Goal: Check status: Check status

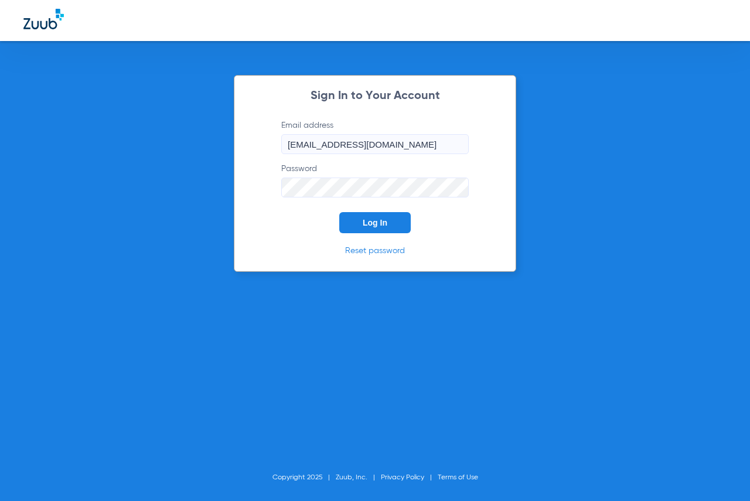
click at [383, 225] on span "Log In" at bounding box center [375, 222] width 25 height 9
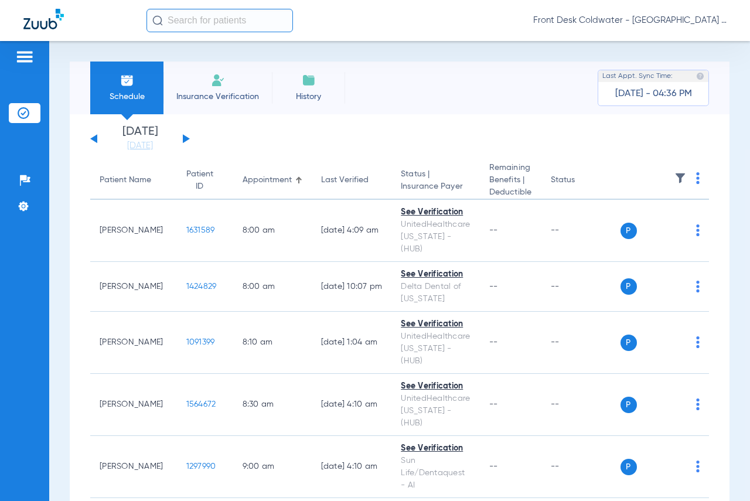
click at [186, 138] on button at bounding box center [186, 138] width 7 height 9
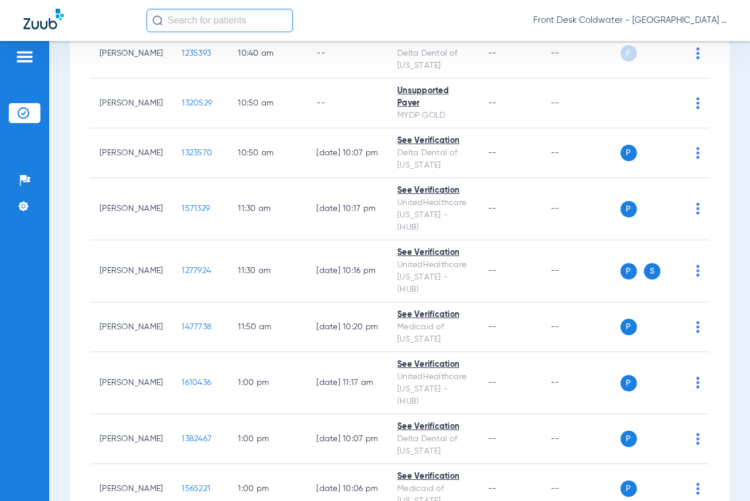
scroll to position [879, 0]
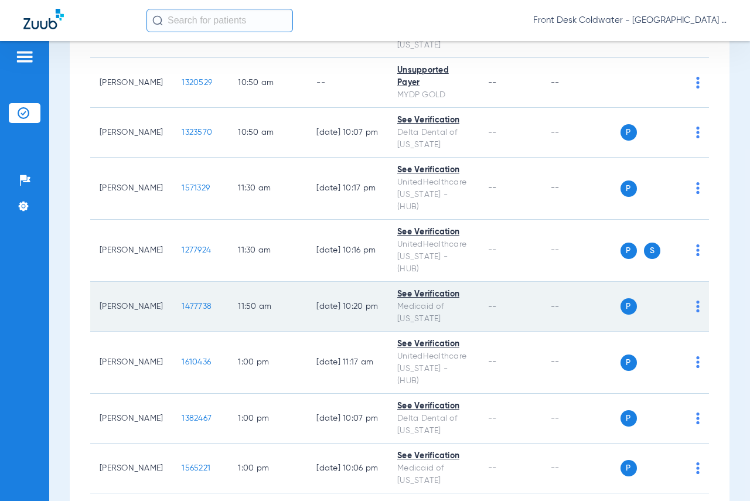
click at [182, 302] on span "1477738" at bounding box center [197, 306] width 30 height 8
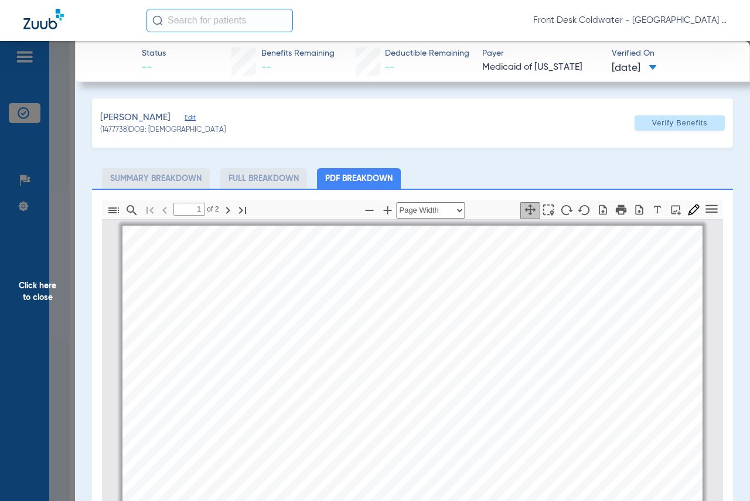
scroll to position [6, 0]
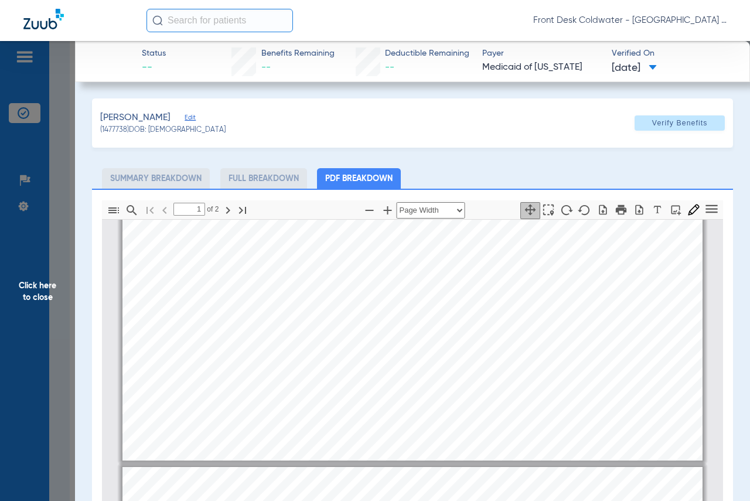
type input "2"
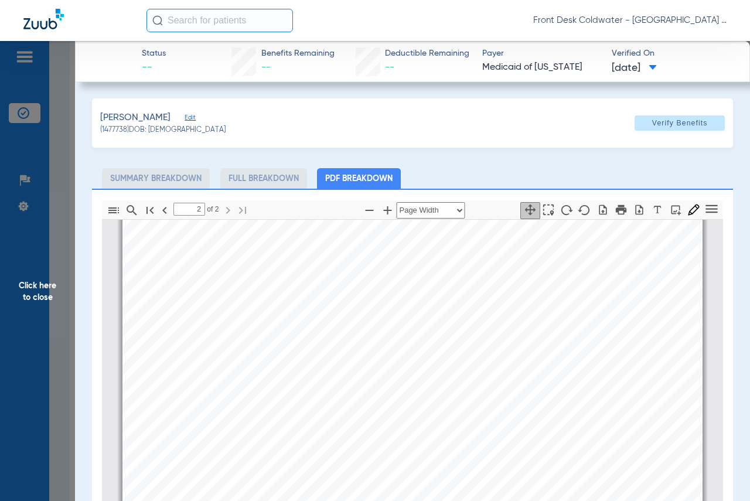
scroll to position [1061, 0]
drag, startPoint x: 42, startPoint y: 289, endPoint x: 188, endPoint y: 305, distance: 146.3
click at [42, 290] on span "Click here to close" at bounding box center [37, 291] width 75 height 501
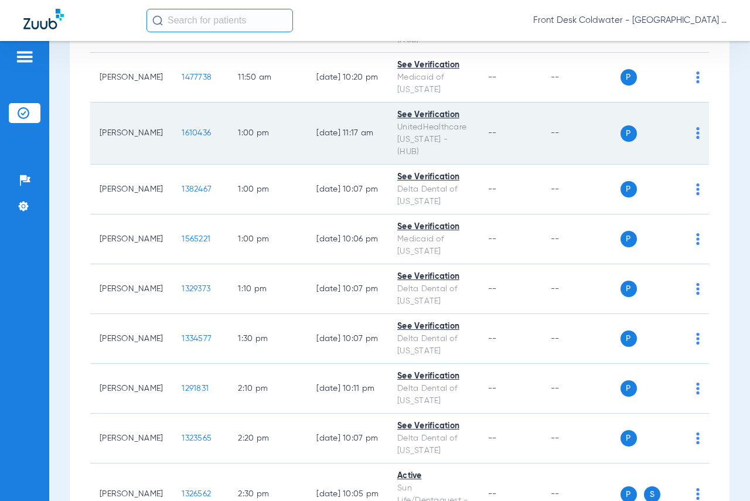
scroll to position [1092, 0]
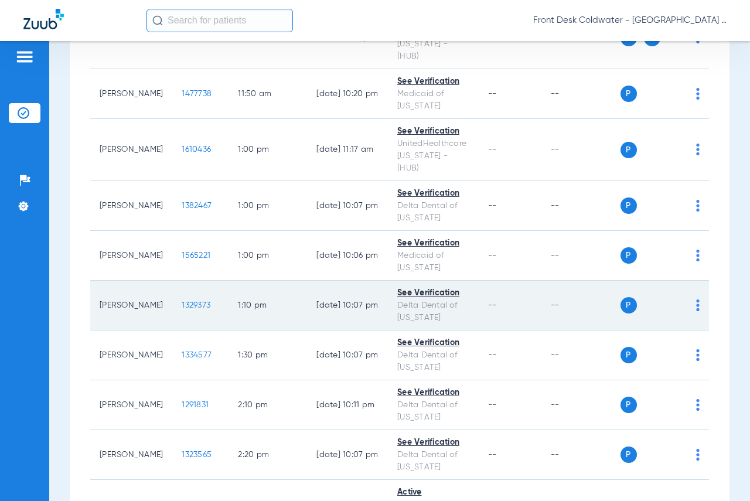
click at [182, 301] on span "1329373" at bounding box center [196, 305] width 29 height 8
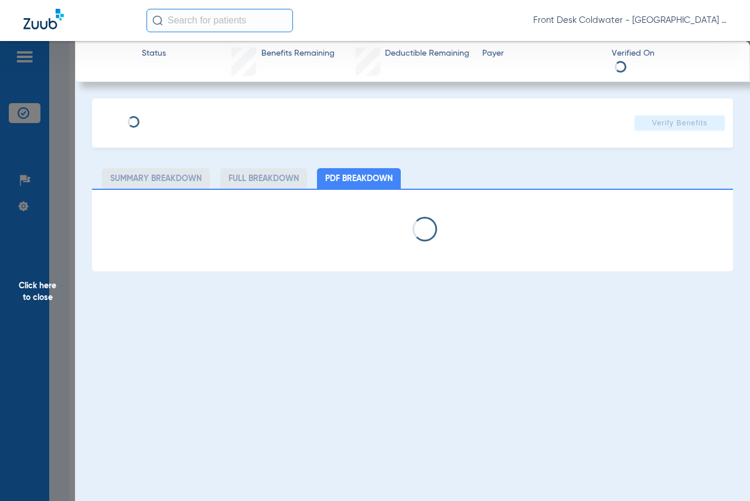
select select "page-width"
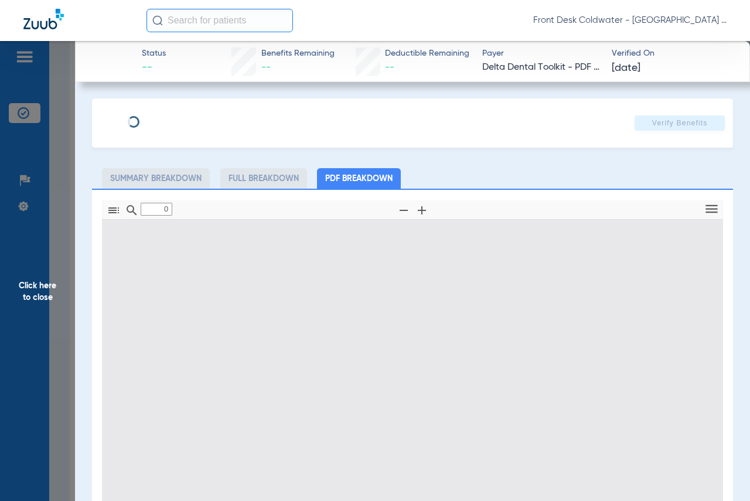
type input "1"
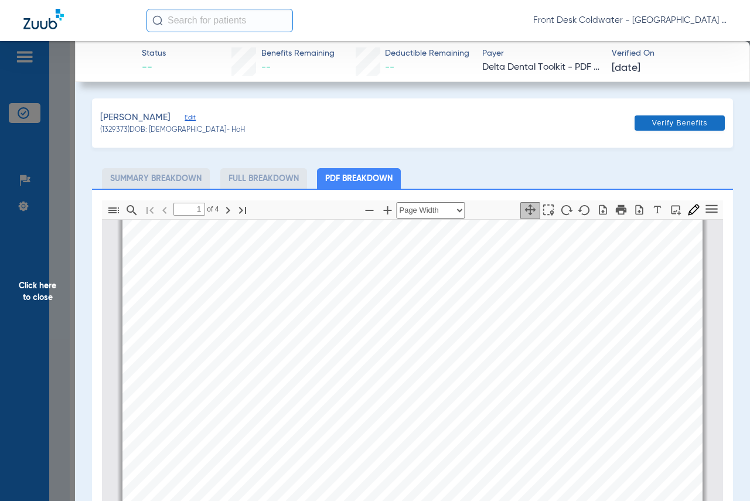
scroll to position [352, 0]
click at [37, 300] on span "Click here to close" at bounding box center [37, 291] width 75 height 501
